Goal: Transaction & Acquisition: Purchase product/service

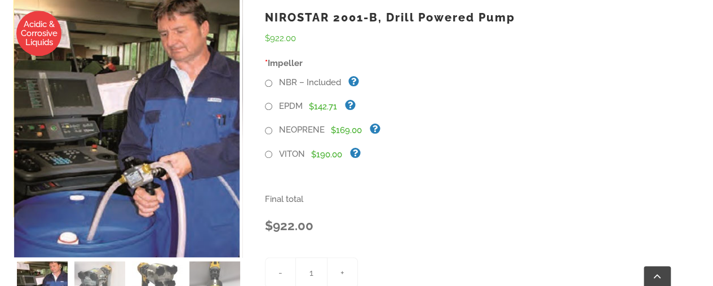
scroll to position [394, 0]
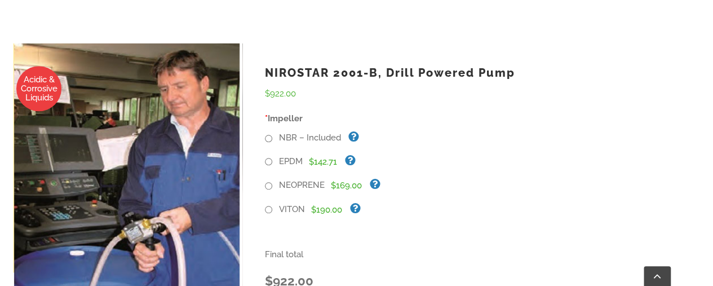
click at [269, 206] on input "VITON" at bounding box center [268, 209] width 7 height 7
radio input "true"
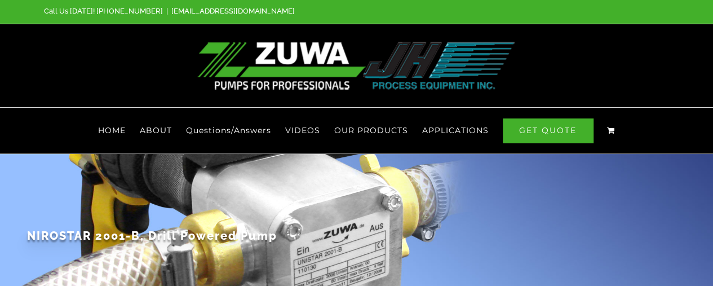
scroll to position [0, 0]
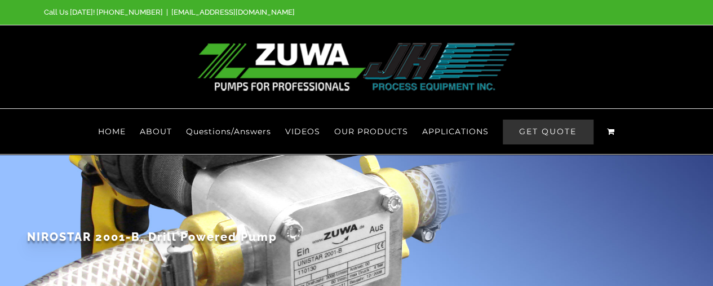
click at [525, 120] on span "GET QUOTE" at bounding box center [548, 132] width 90 height 24
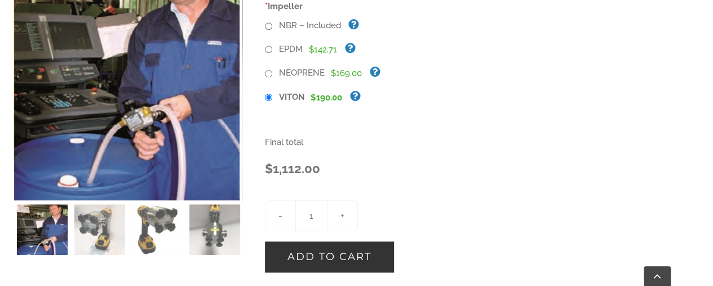
scroll to position [451, 0]
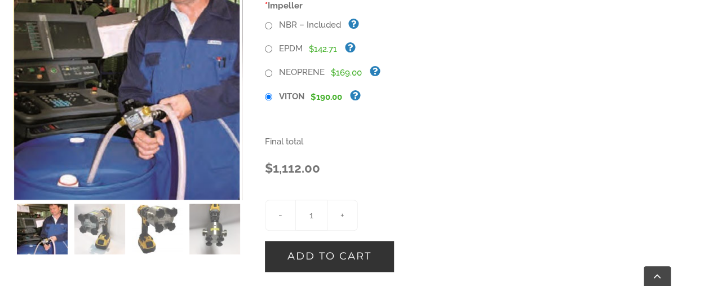
click at [320, 241] on button "Add to cart" at bounding box center [329, 256] width 129 height 31
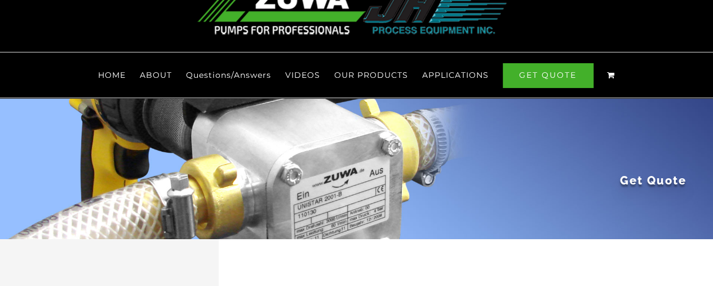
scroll to position [56, 0]
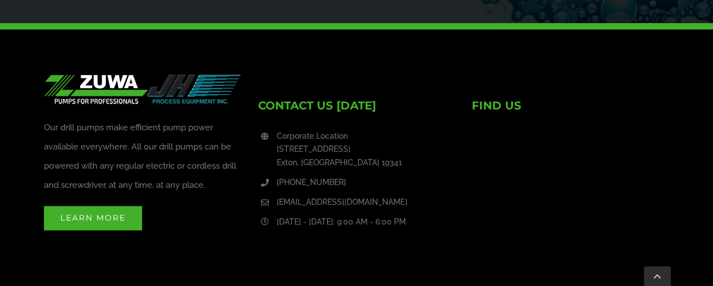
scroll to position [2757, 0]
